Goal: Transaction & Acquisition: Purchase product/service

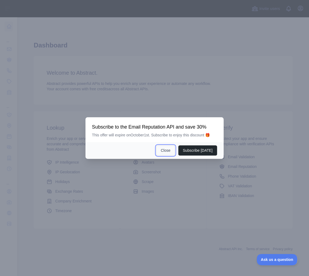
click at [170, 149] on button "Close" at bounding box center [165, 150] width 19 height 10
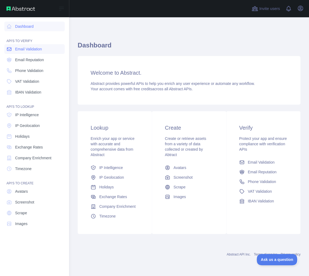
click at [46, 49] on link "Email Validation" at bounding box center [34, 49] width 60 height 10
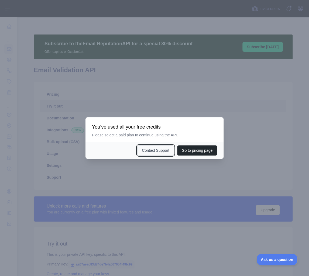
click at [155, 149] on button "Contact Support" at bounding box center [155, 150] width 36 height 10
click at [198, 145] on div "Go to pricing page Contact Support" at bounding box center [154, 150] width 138 height 17
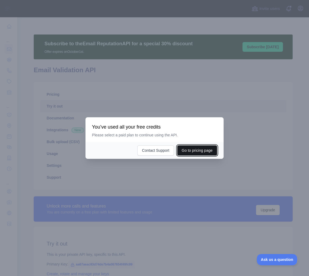
click at [201, 150] on button "Go to pricing page" at bounding box center [197, 150] width 40 height 10
click at [247, 40] on div at bounding box center [154, 138] width 309 height 276
